Goal: Transaction & Acquisition: Purchase product/service

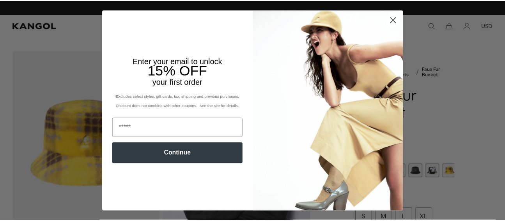
scroll to position [0, 161]
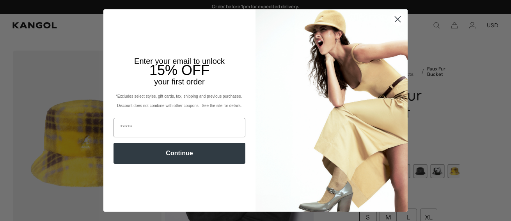
click at [393, 19] on circle "Close dialog" at bounding box center [397, 19] width 13 height 13
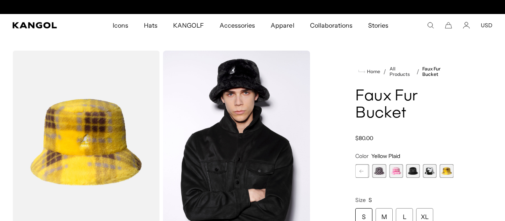
scroll to position [0, 0]
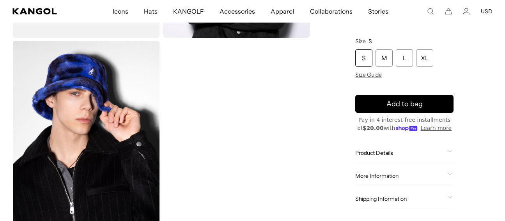
scroll to position [201, 0]
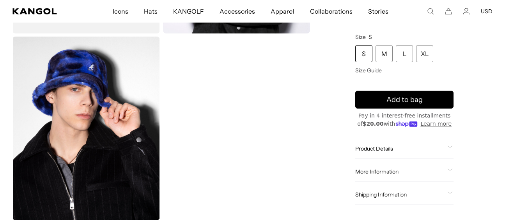
click at [469, 198] on div "Home / All Products / Faux Fur Bucket Faux Fur Bucket Regular price $80.00 Regu…" at bounding box center [404, 35] width 176 height 371
click at [481, 196] on div "Home / All Products / Faux Fur Bucket Faux Fur Bucket Regular price $80.00 Regu…" at bounding box center [404, 35] width 176 height 371
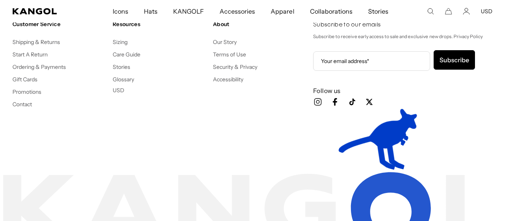
scroll to position [0, 0]
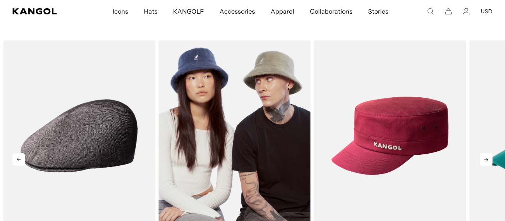
click at [309, 147] on img "4 of 10" at bounding box center [234, 136] width 152 height 191
